Goal: Find specific fact: Find specific fact

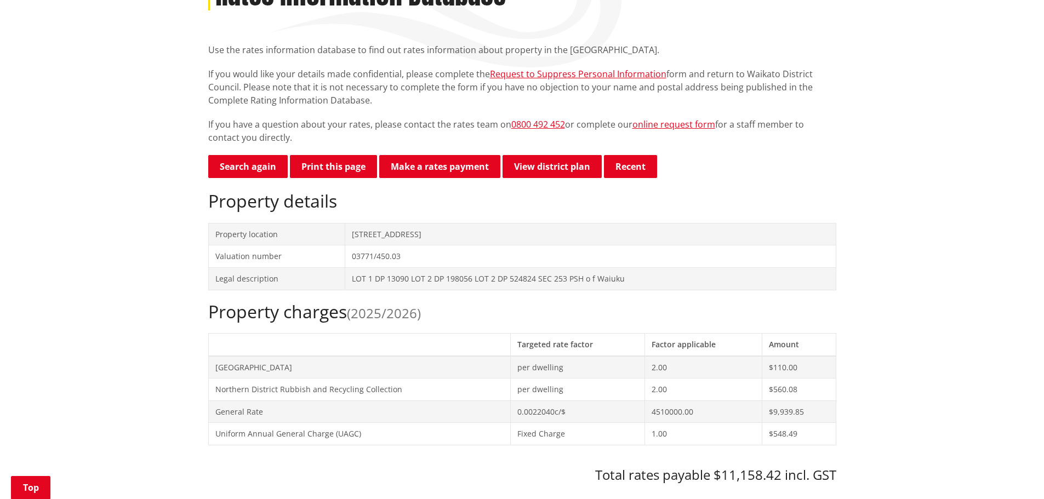
scroll to position [274, 0]
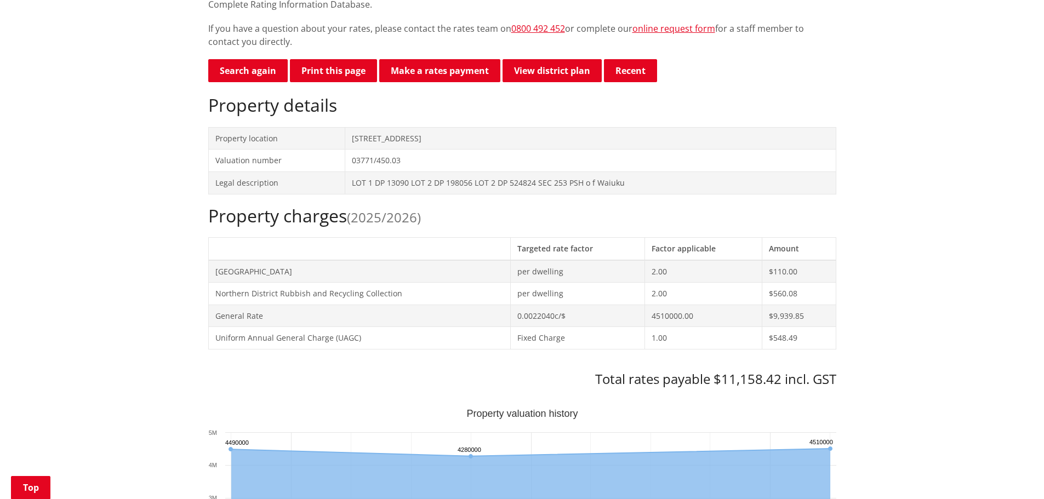
drag, startPoint x: 455, startPoint y: 135, endPoint x: 336, endPoint y: 131, distance: 118.4
click at [336, 131] on tr "Property location [STREET_ADDRESS]" at bounding box center [521, 138] width 627 height 22
copy tr "[STREET_ADDRESS]"
drag, startPoint x: 472, startPoint y: 170, endPoint x: 463, endPoint y: 169, distance: 8.8
click at [472, 170] on td "03771/450.03" at bounding box center [590, 161] width 490 height 22
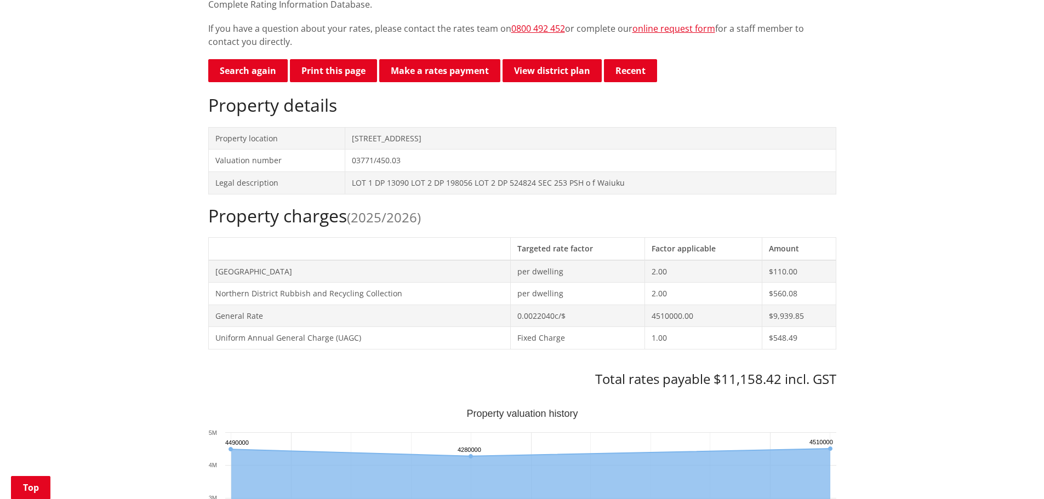
drag, startPoint x: 455, startPoint y: 137, endPoint x: 345, endPoint y: 140, distance: 110.2
click at [345, 140] on td "[STREET_ADDRESS]" at bounding box center [590, 138] width 490 height 22
copy td "[STREET_ADDRESS]"
click at [429, 244] on th at bounding box center [359, 248] width 302 height 22
drag, startPoint x: 637, startPoint y: 175, endPoint x: 346, endPoint y: 173, distance: 290.9
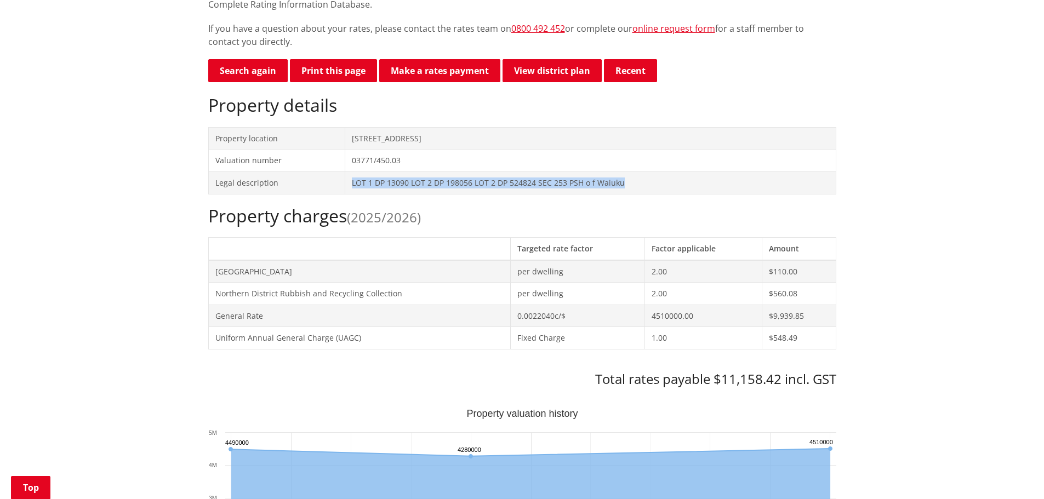
click at [346, 173] on td "LOT 1 DP 13090 LOT 2 DP 198056 LOT 2 DP 524824 SEC 253 PSH o f Waiuku" at bounding box center [590, 182] width 490 height 22
copy td "LOT 1 DP 13090 LOT 2 DP 198056 LOT 2 DP 524824 SEC 253 PSH o f Waiuku"
click at [329, 67] on button "Print this page" at bounding box center [333, 70] width 87 height 23
